Goal: Task Accomplishment & Management: Use online tool/utility

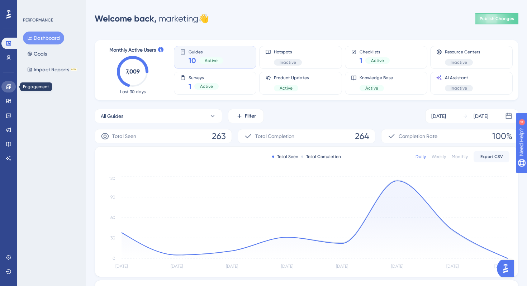
click at [9, 88] on icon at bounding box center [9, 87] width 6 height 6
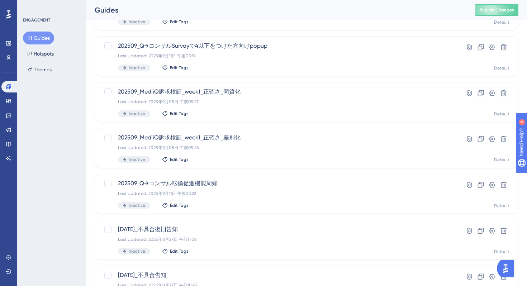
scroll to position [270, 0]
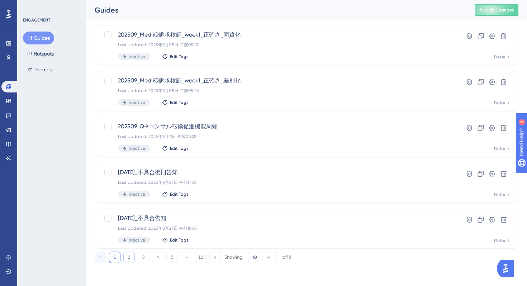
click at [131, 261] on button "2" at bounding box center [128, 257] width 11 height 11
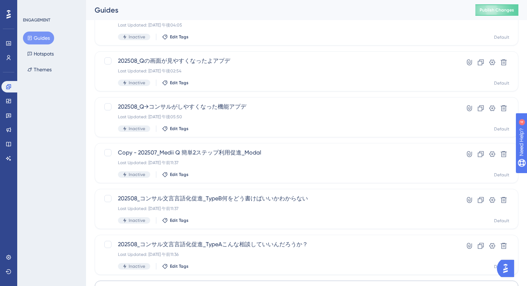
scroll to position [0, 0]
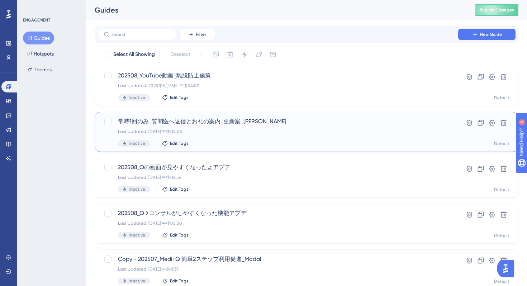
click at [207, 127] on div "常時1回のみ_質問医へ返信とお礼の案内_更新案_[PERSON_NAME] Updated: [DATE] 午後04:05 Inactive Edit Tags" at bounding box center [278, 131] width 320 height 29
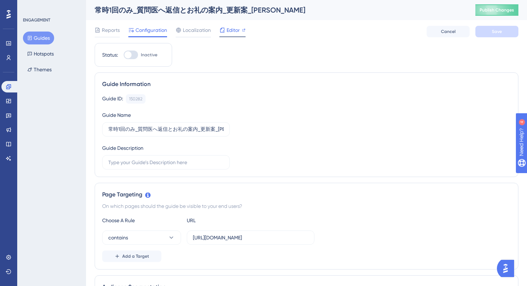
click at [231, 28] on span "Editor" at bounding box center [233, 30] width 13 height 9
